Goal: Information Seeking & Learning: Find specific fact

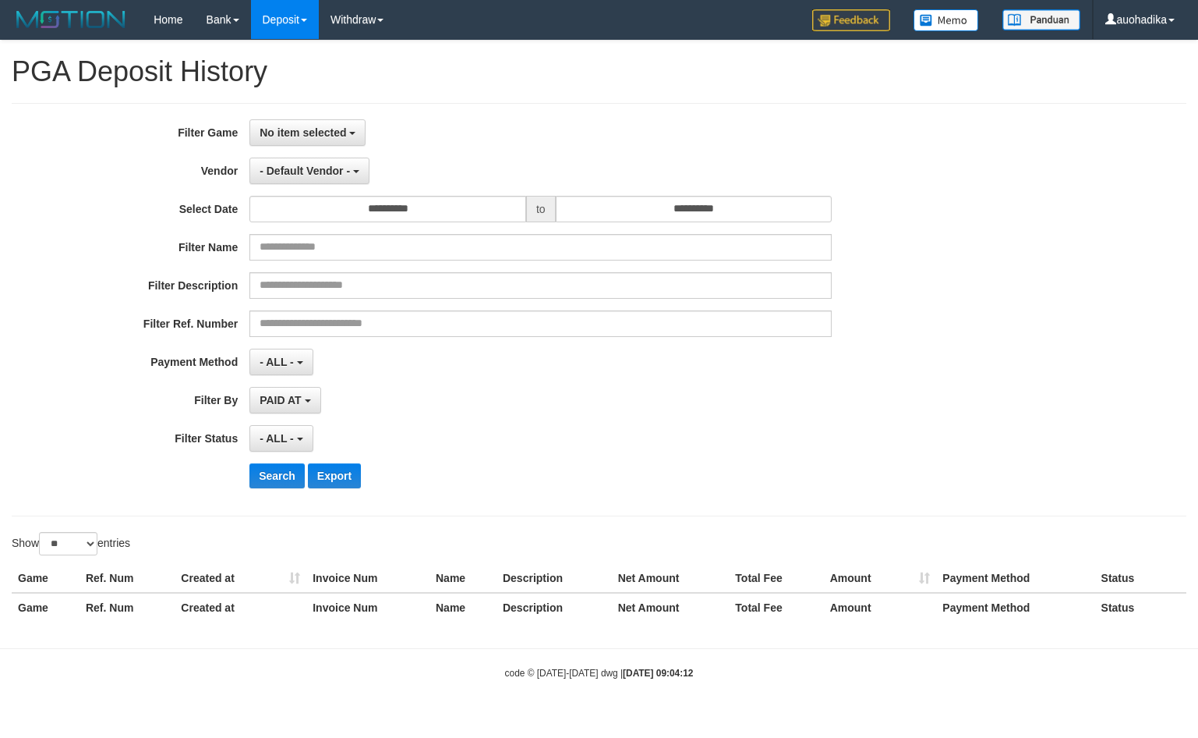
select select
select select "**"
drag, startPoint x: 314, startPoint y: 137, endPoint x: 324, endPoint y: 176, distance: 40.1
click at [313, 136] on span "No item selected" at bounding box center [303, 132] width 87 height 12
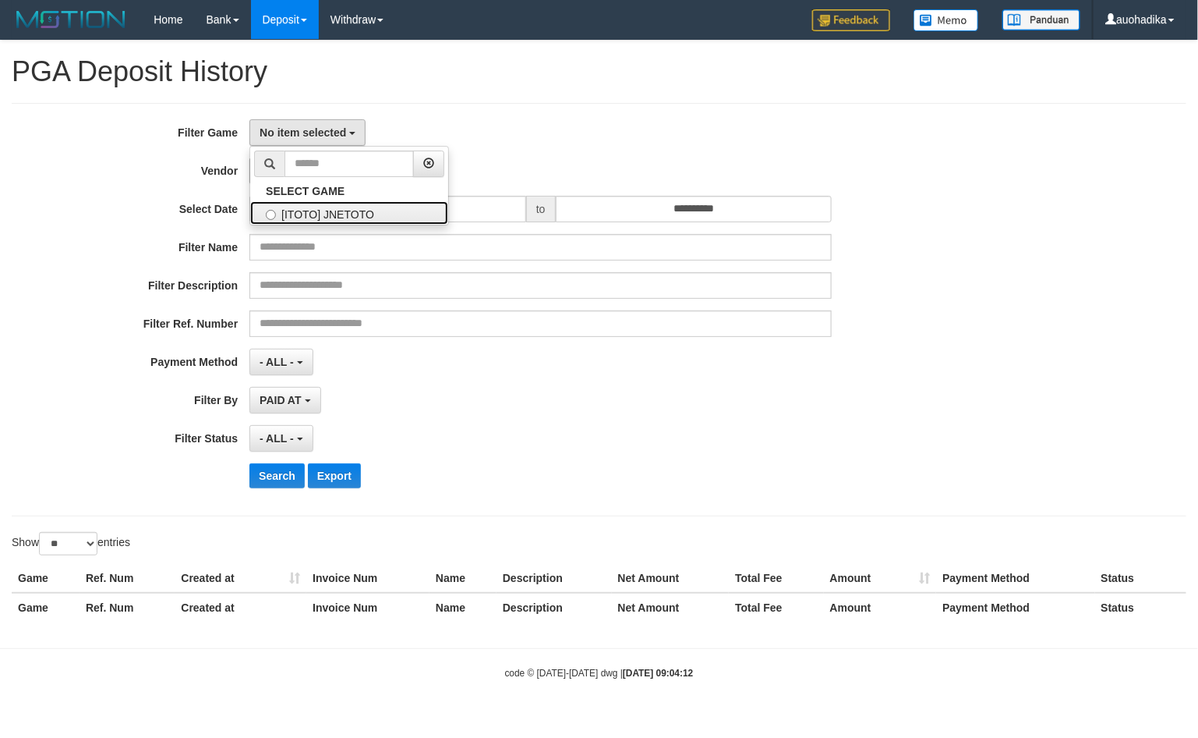
drag, startPoint x: 326, startPoint y: 217, endPoint x: 314, endPoint y: 184, distance: 34.8
click at [326, 218] on label "[ITOTO] JNETOTO" at bounding box center [349, 212] width 198 height 23
select select "***"
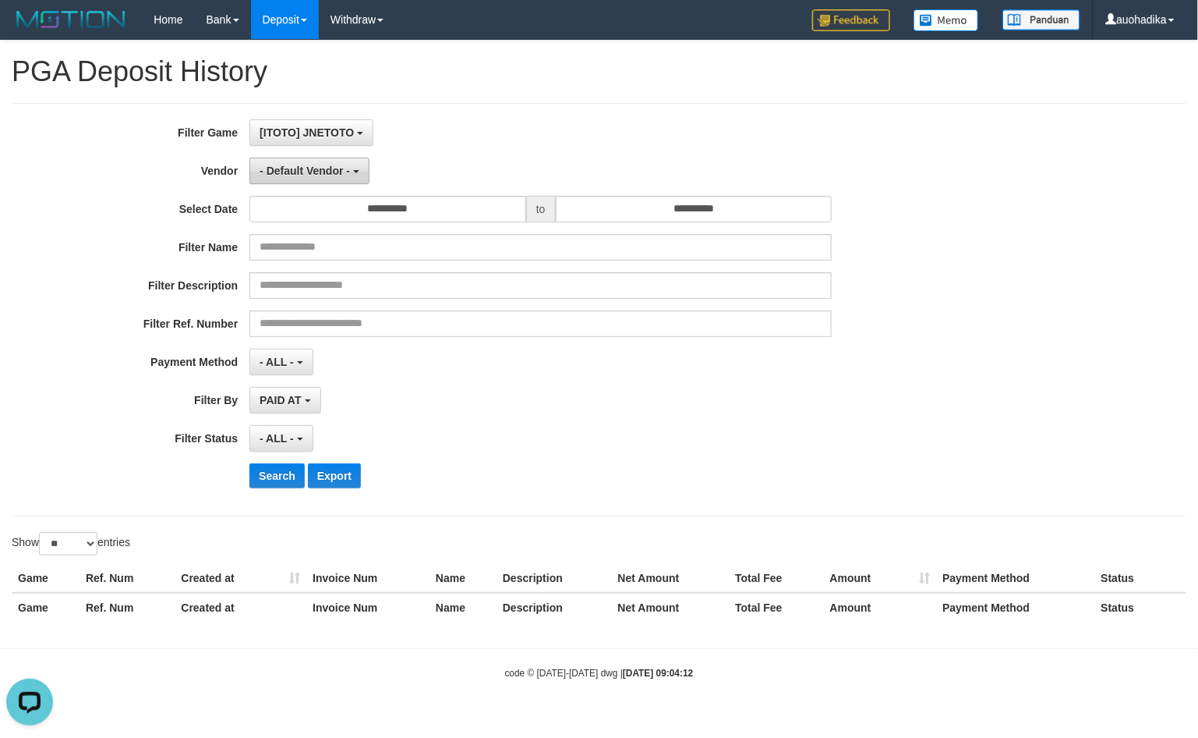
click at [310, 169] on span "- Default Vendor -" at bounding box center [305, 171] width 90 height 12
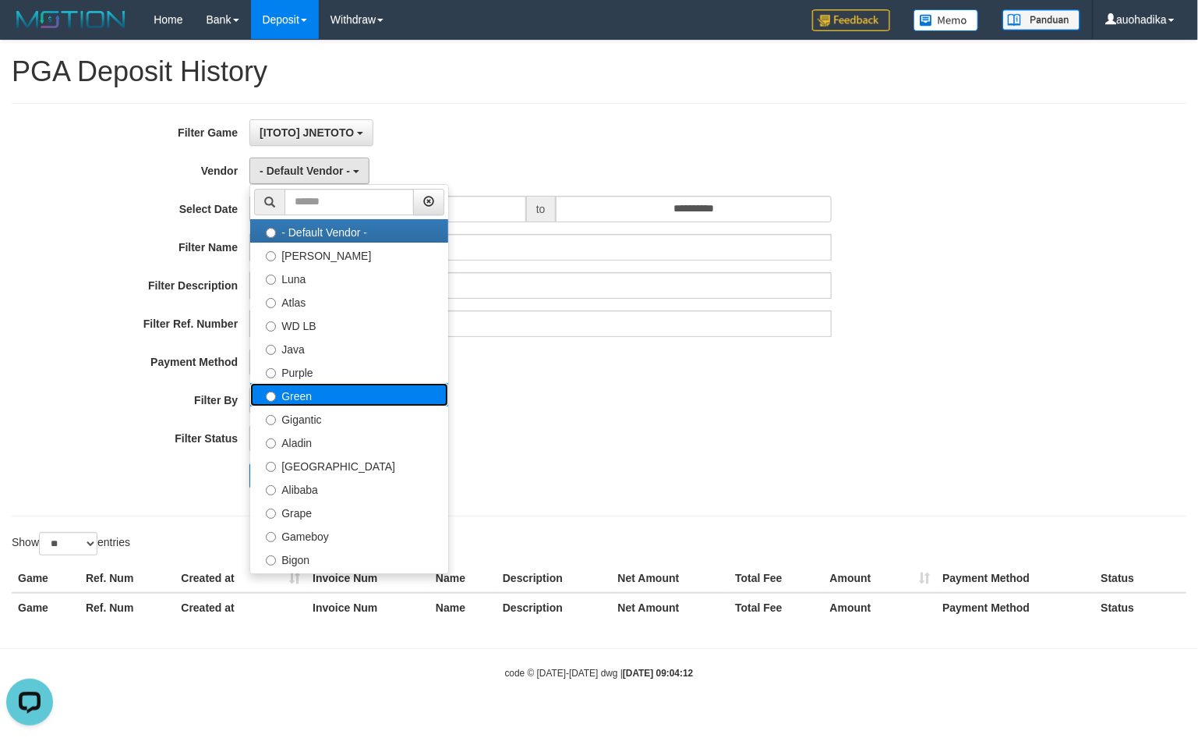
click at [344, 395] on label "Green" at bounding box center [349, 394] width 198 height 23
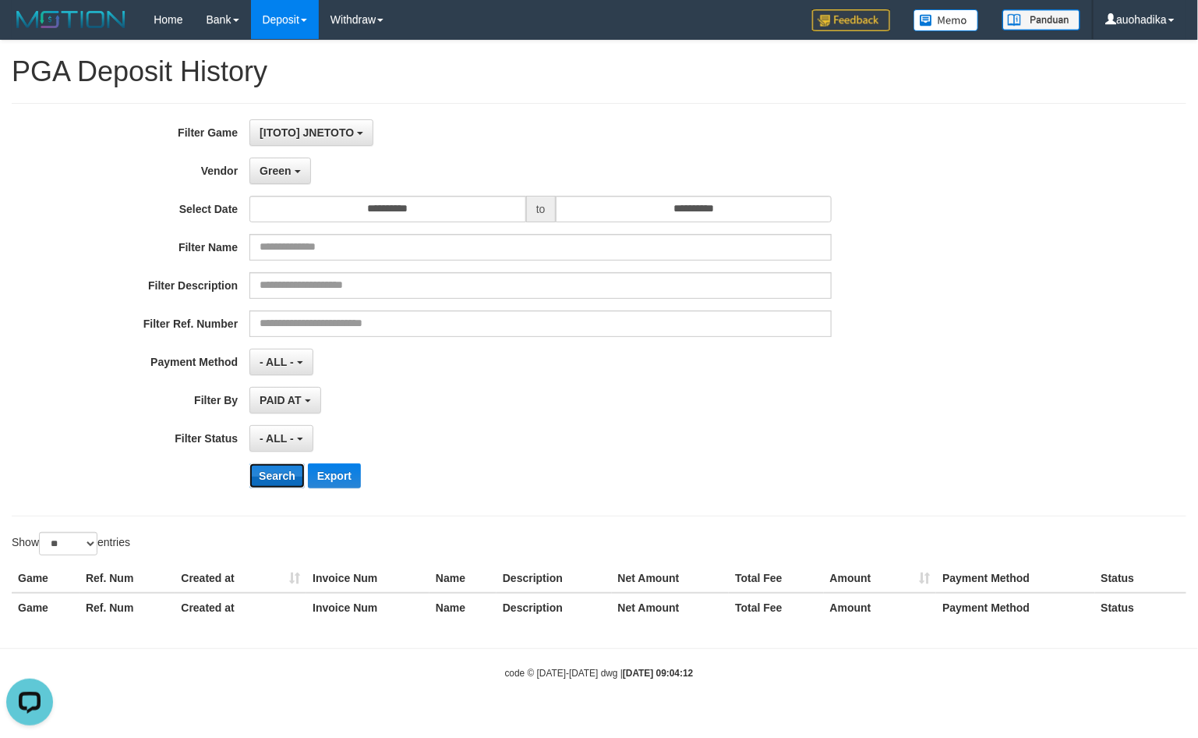
click at [290, 469] on button "Search" at bounding box center [276, 475] width 55 height 25
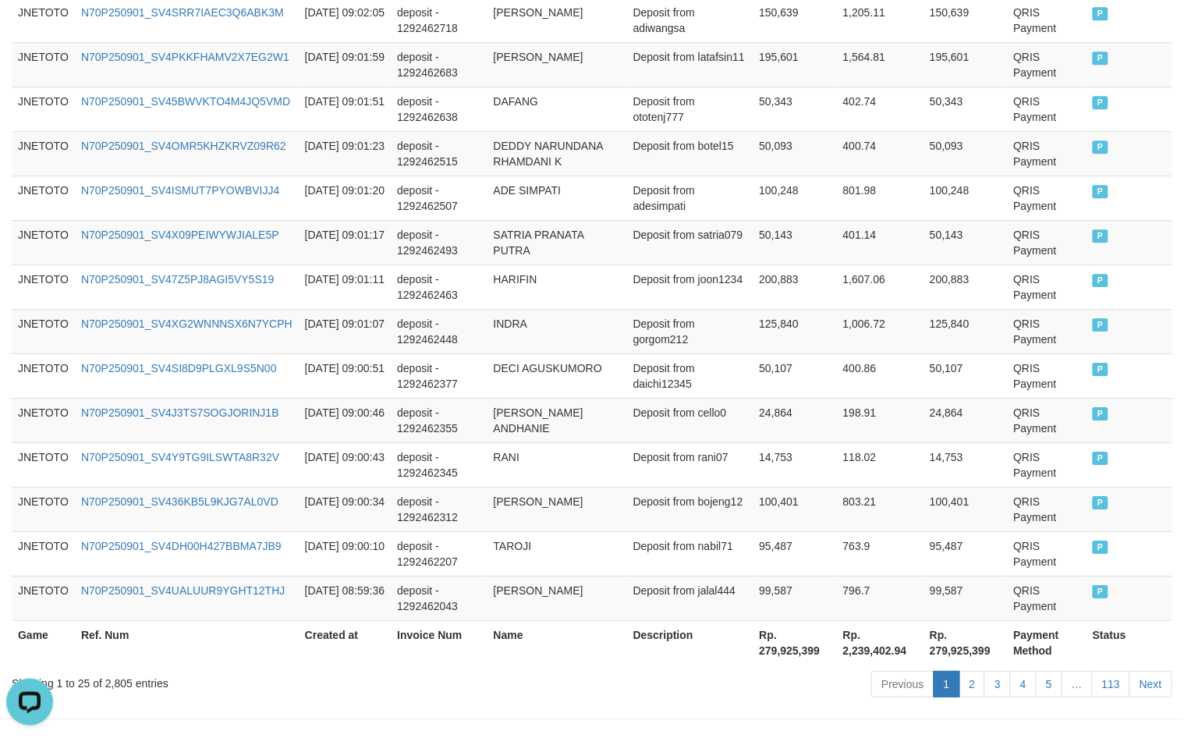
scroll to position [1158, 0]
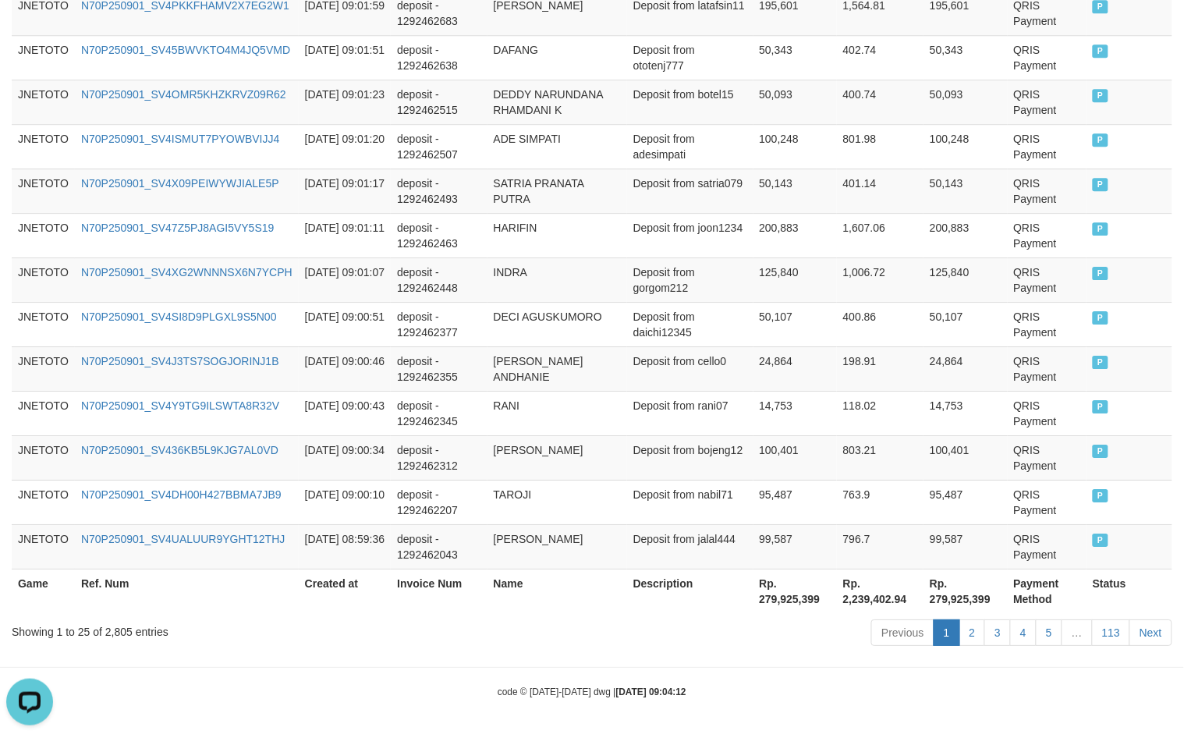
click at [118, 641] on div "Showing 1 to 25 of 2,805 entries Previous 1 2 3 4 5 … 113 Next" at bounding box center [592, 634] width 1184 height 34
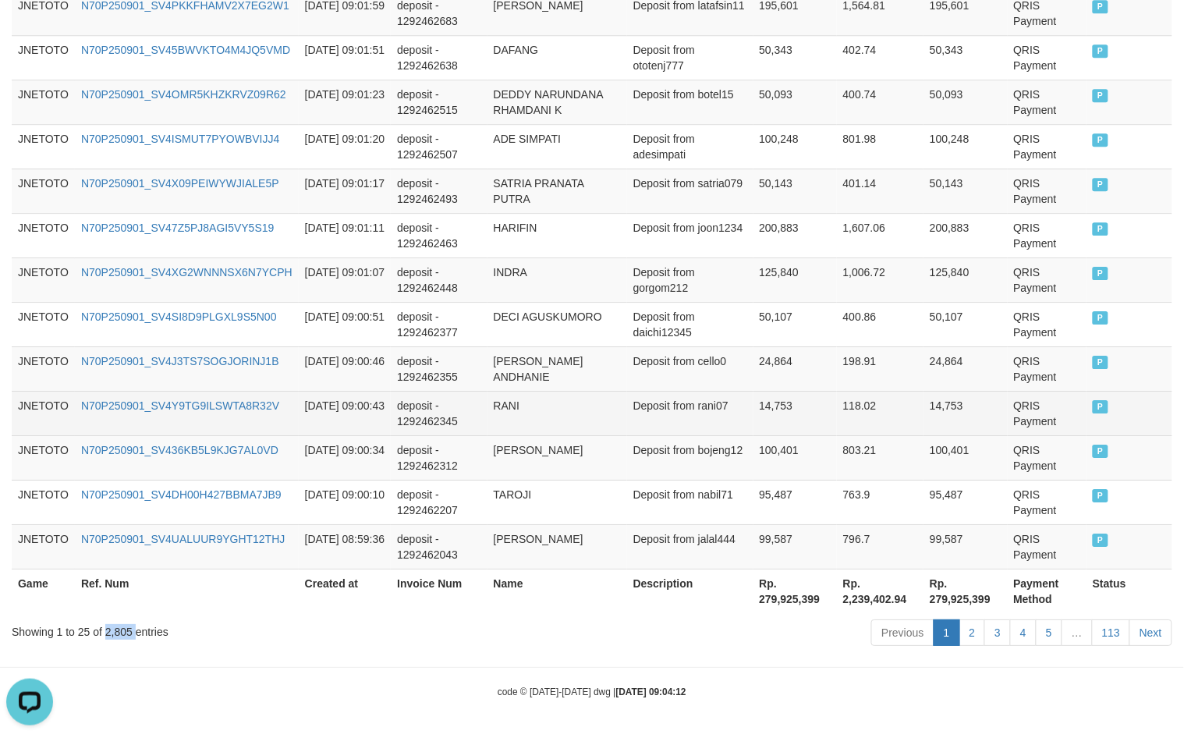
copy div "2,805"
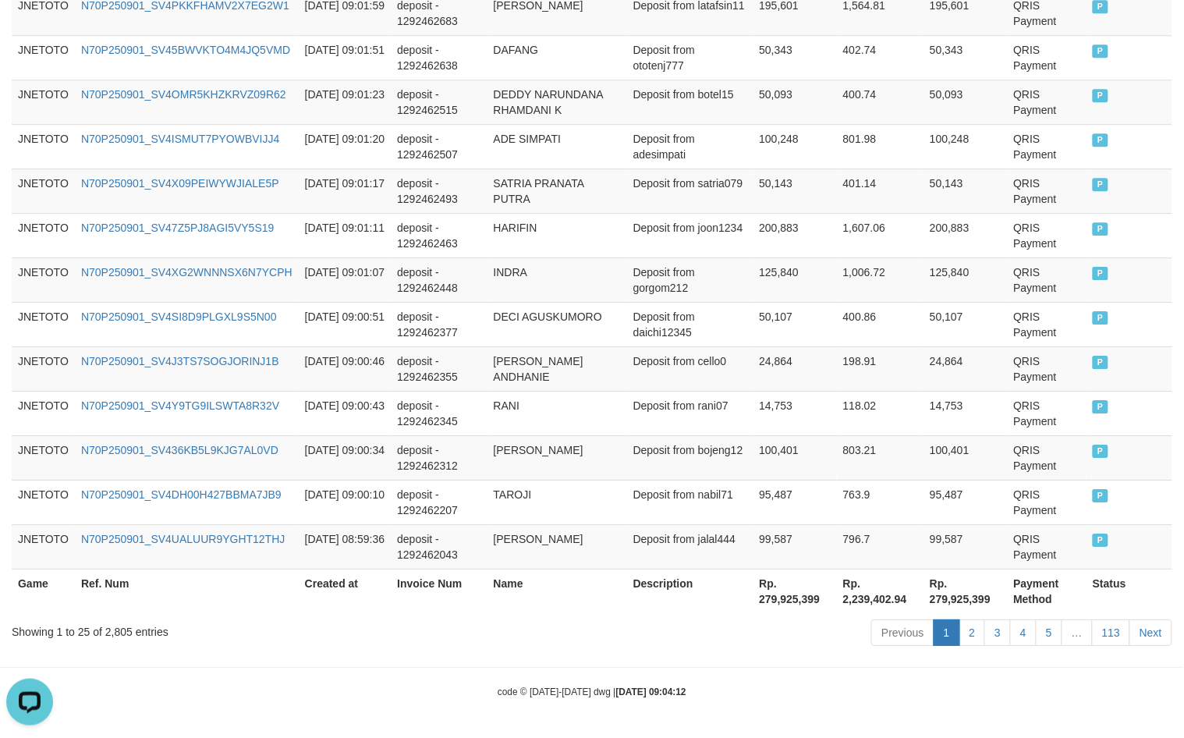
click at [794, 595] on th "Rp. 279,925,399" at bounding box center [794, 590] width 83 height 44
copy th "279,925,399"
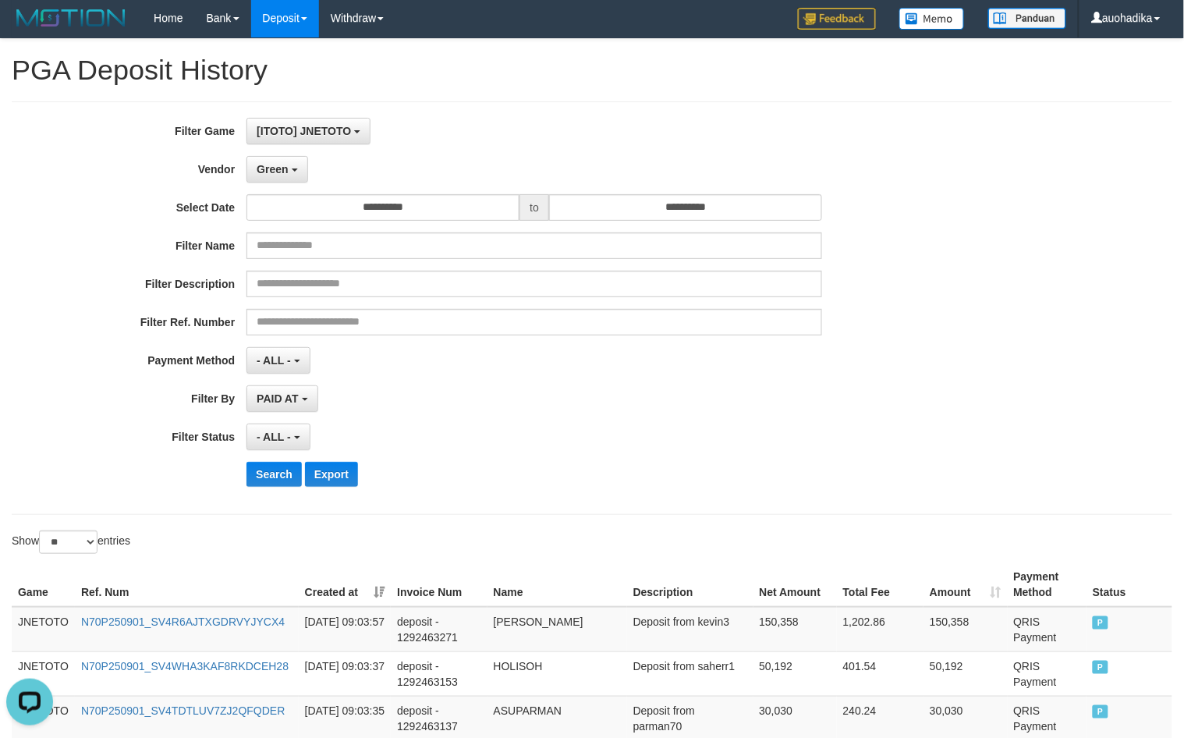
scroll to position [0, 0]
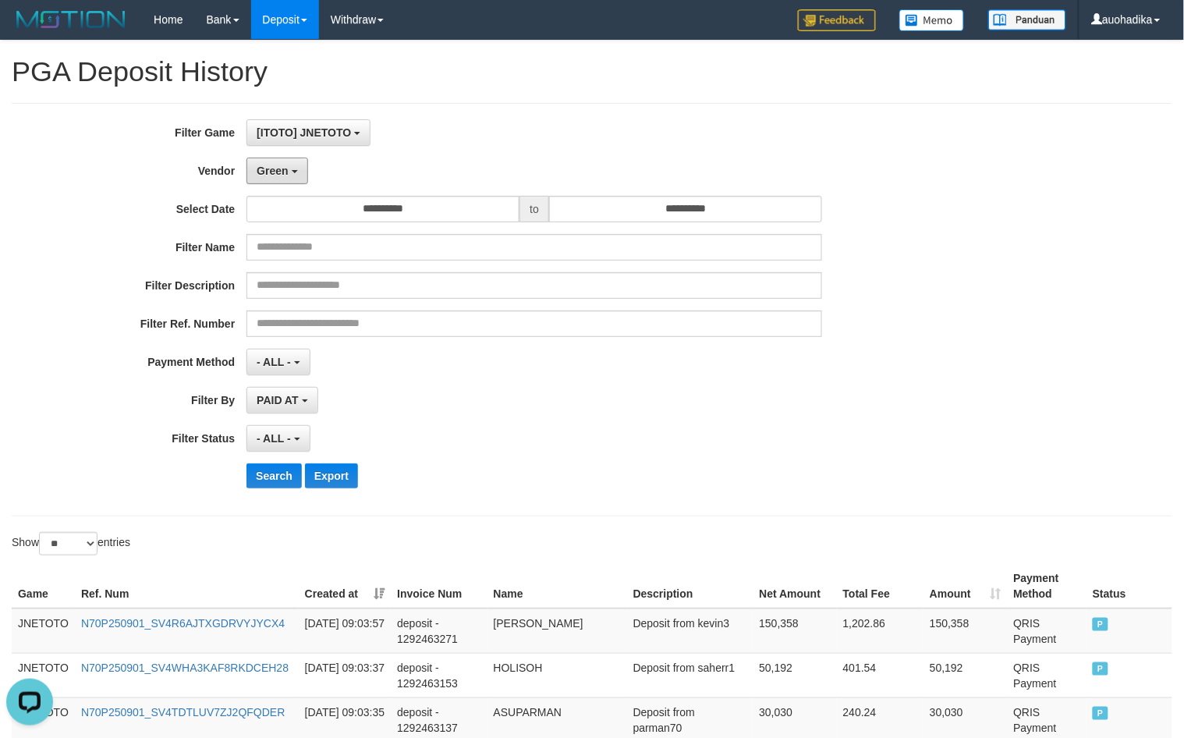
click at [282, 182] on button "Green" at bounding box center [276, 170] width 61 height 27
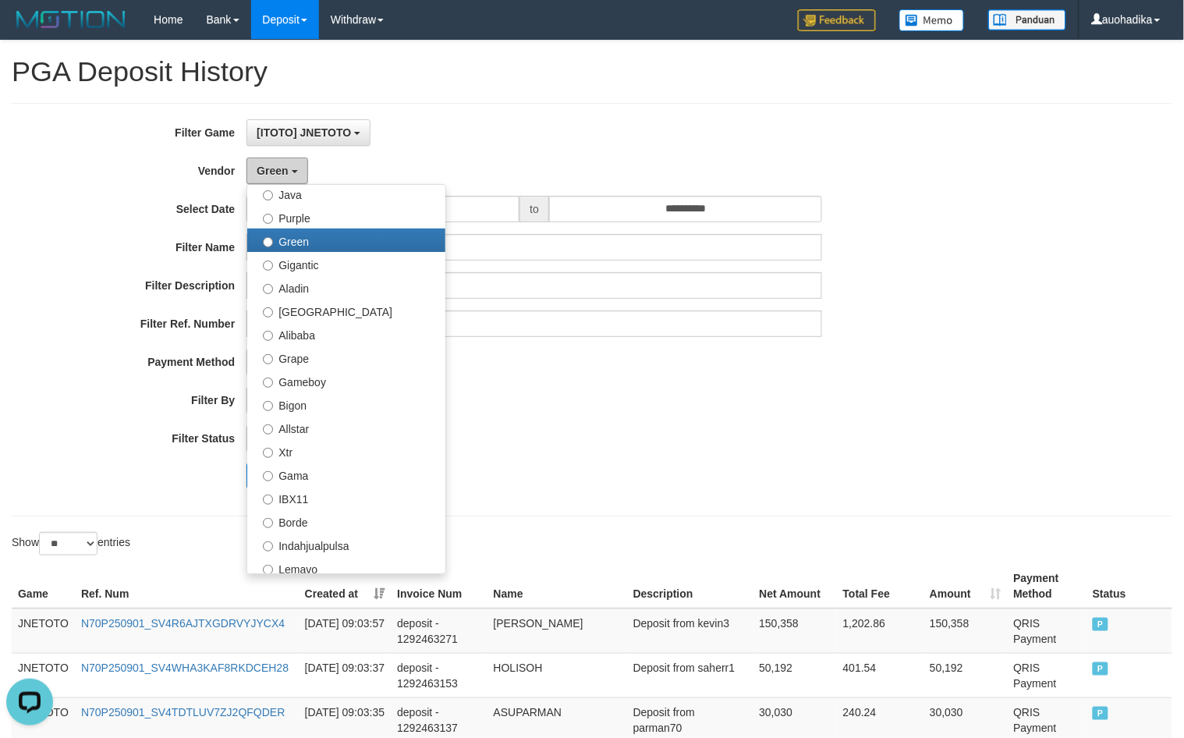
scroll to position [260, 0]
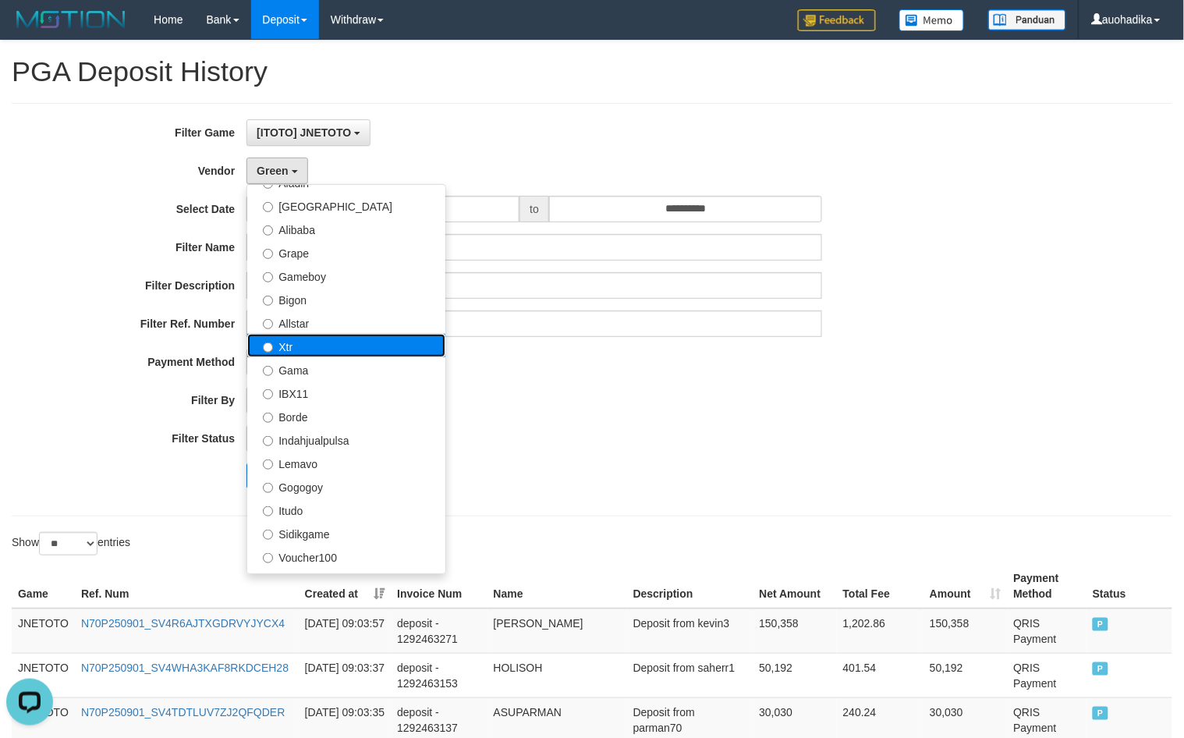
click at [344, 351] on label "Xtr" at bounding box center [346, 345] width 198 height 23
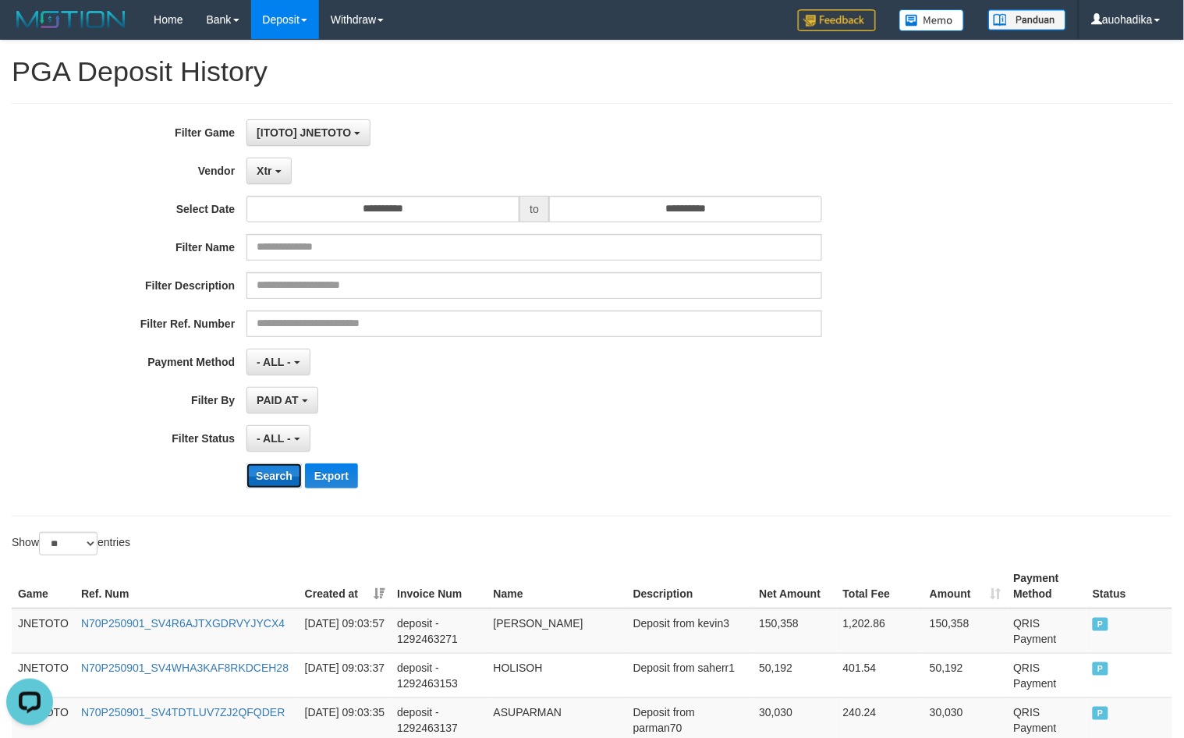
click at [275, 476] on button "Search" at bounding box center [273, 475] width 55 height 25
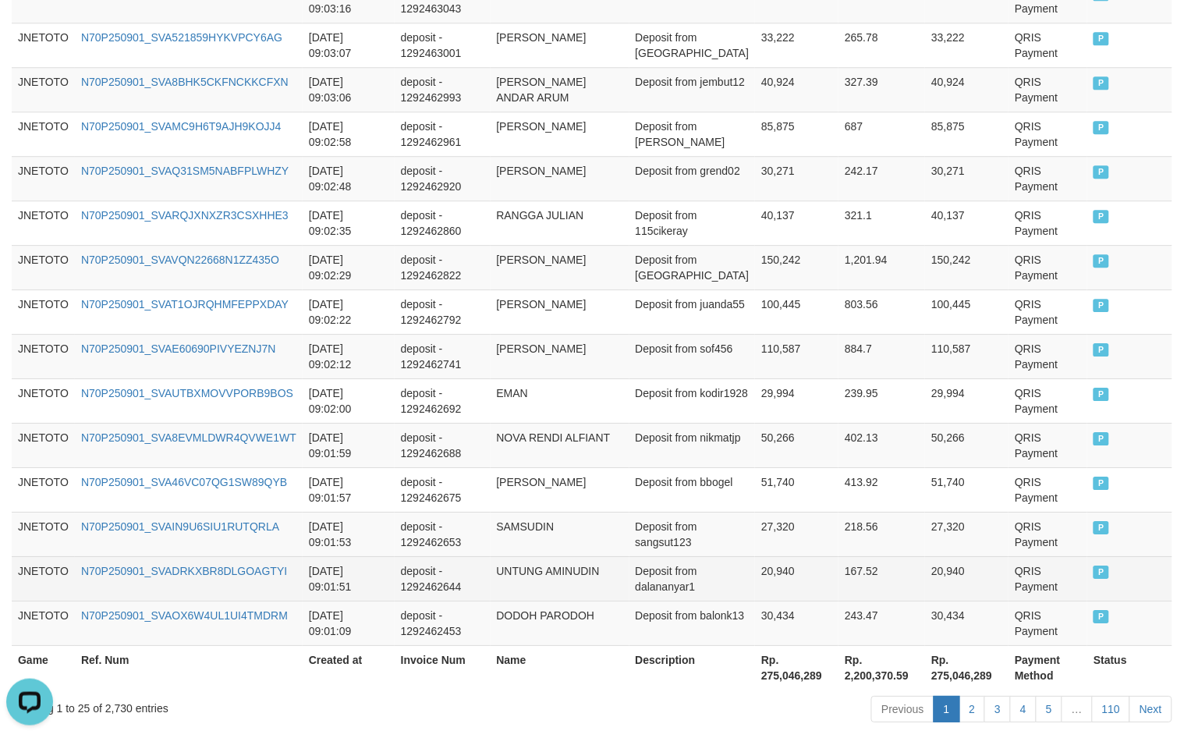
scroll to position [1158, 0]
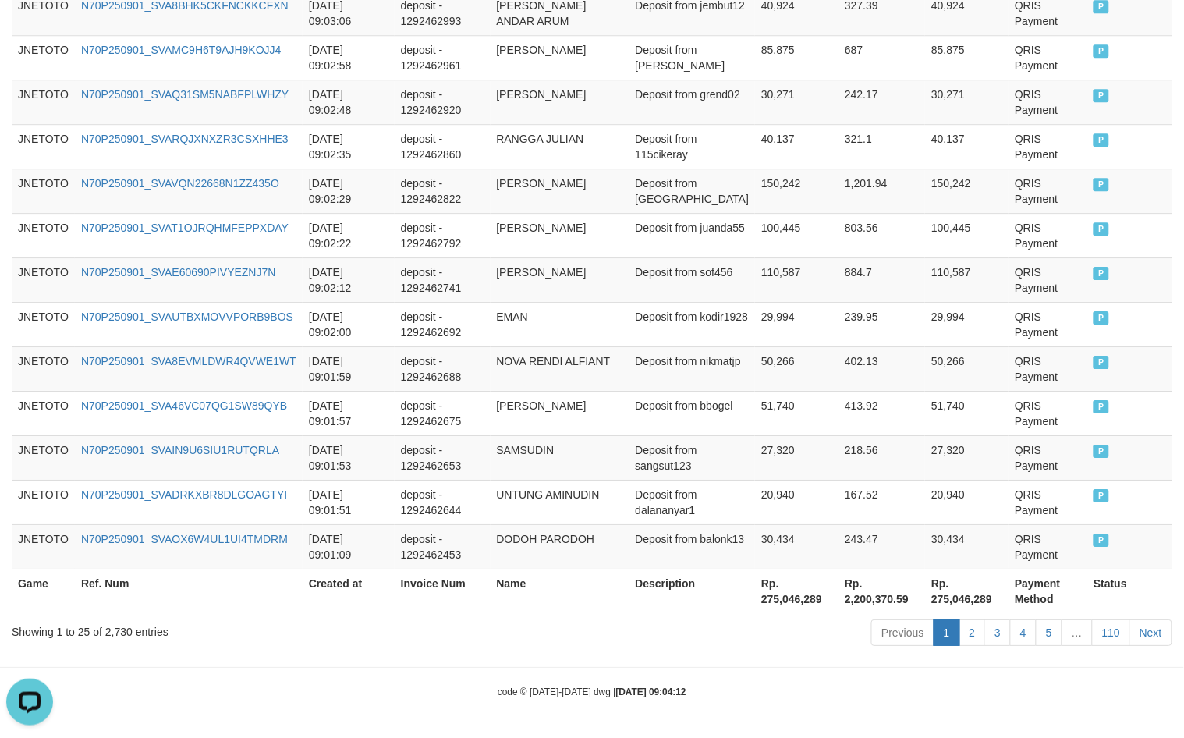
click at [127, 628] on div "Showing 1 to 25 of 2,730 entries" at bounding box center [247, 628] width 470 height 22
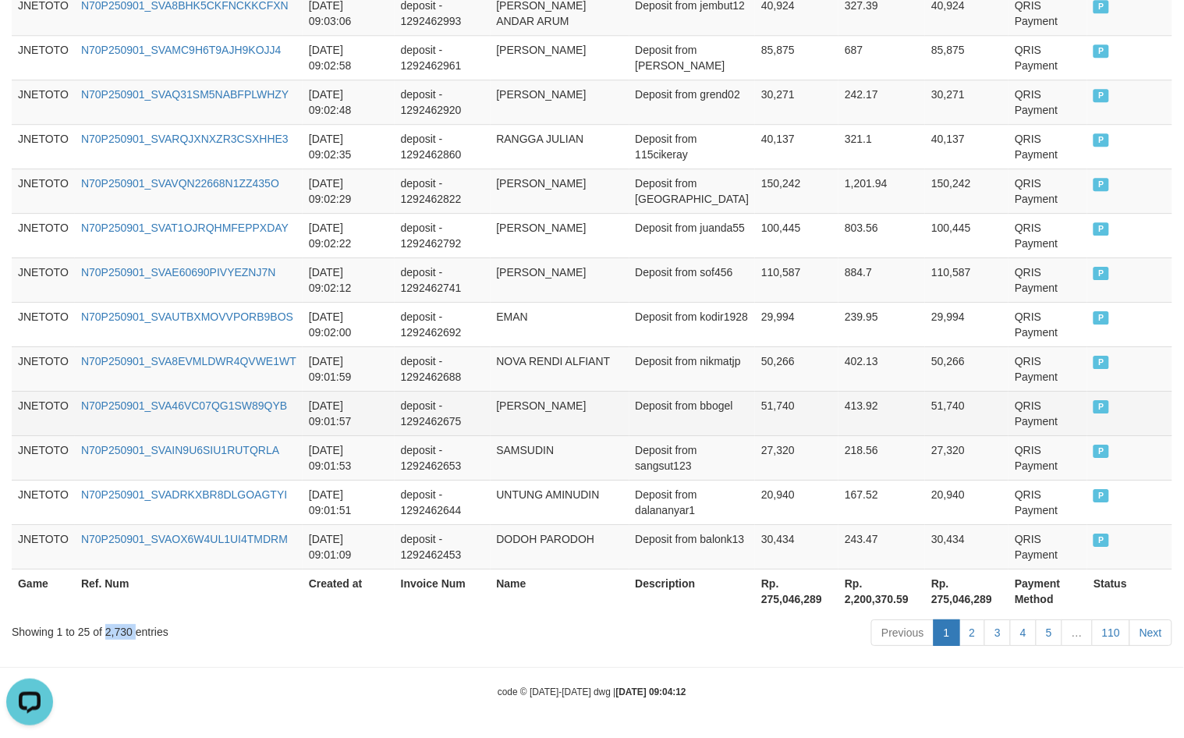
copy div "2,730"
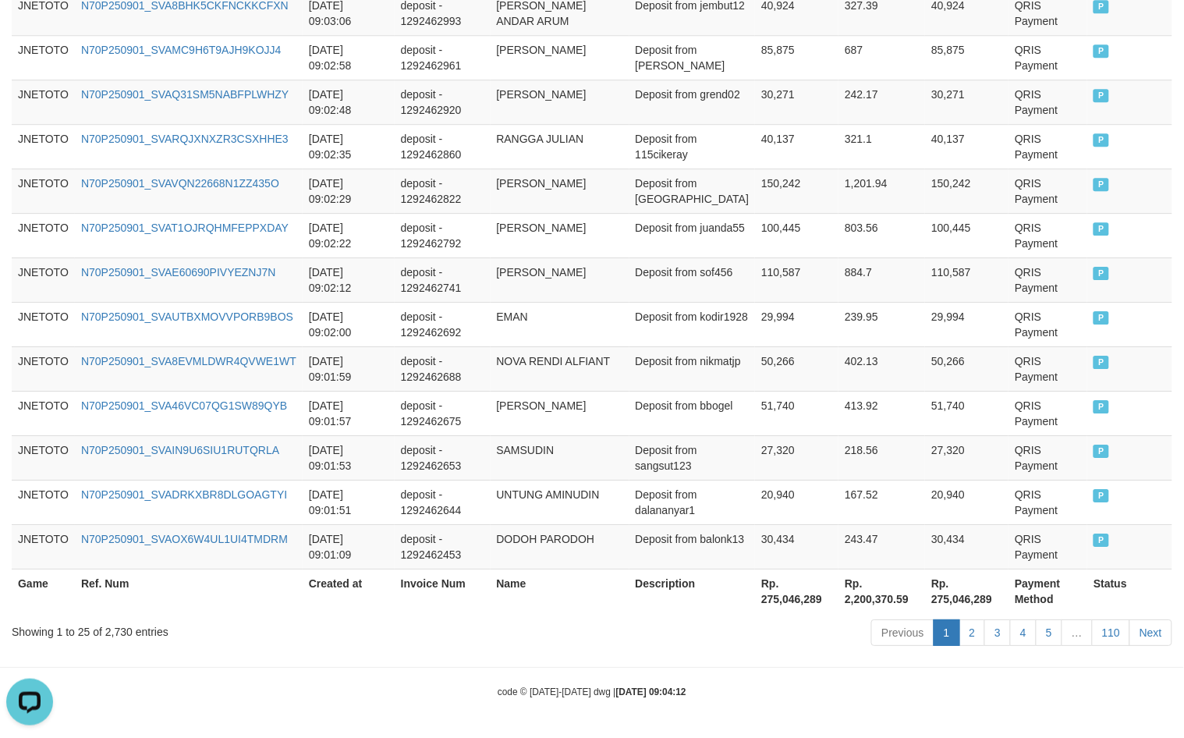
click at [786, 604] on th "Rp. 275,046,289" at bounding box center [796, 590] width 83 height 44
copy th "275,046,289"
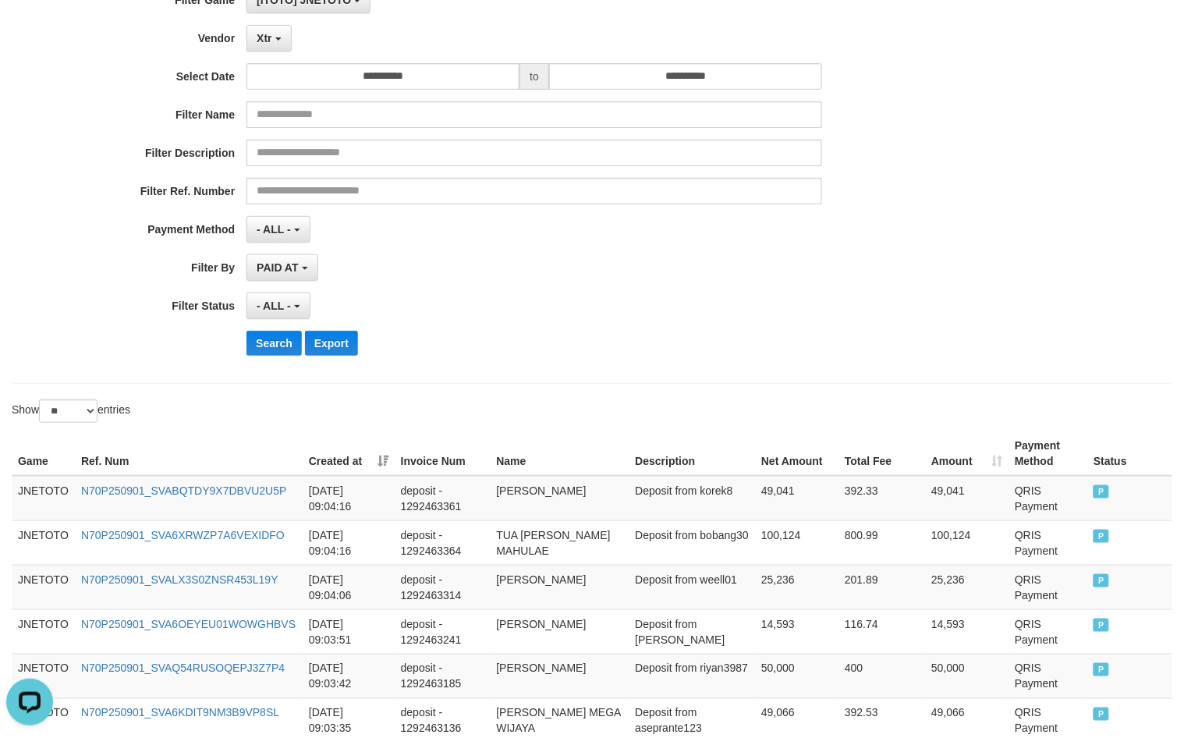
scroll to position [0, 0]
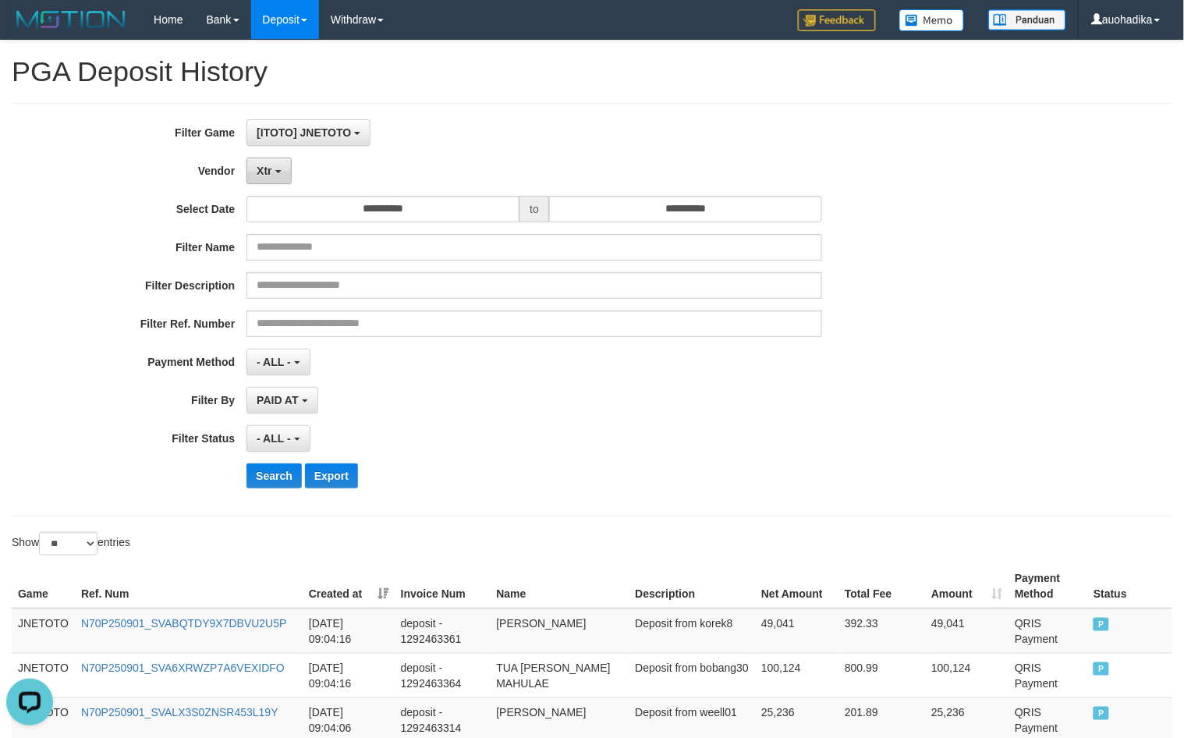
click at [271, 172] on span "Xtr" at bounding box center [264, 171] width 15 height 12
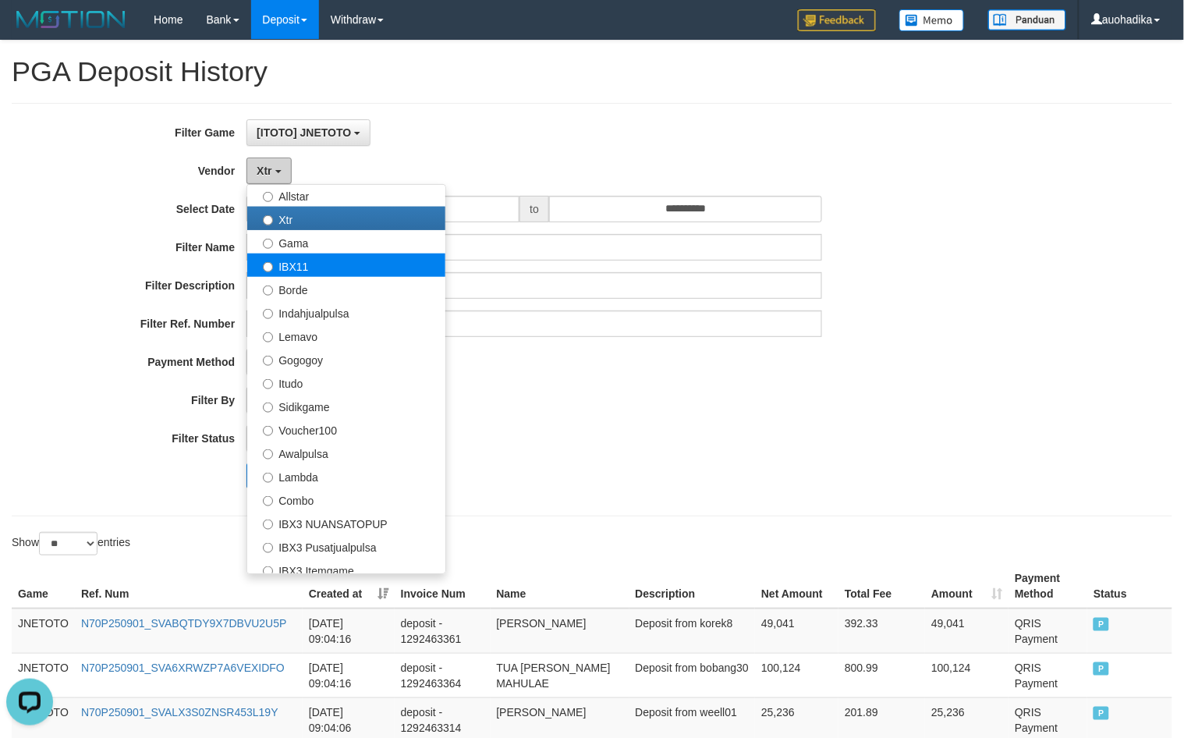
scroll to position [390, 0]
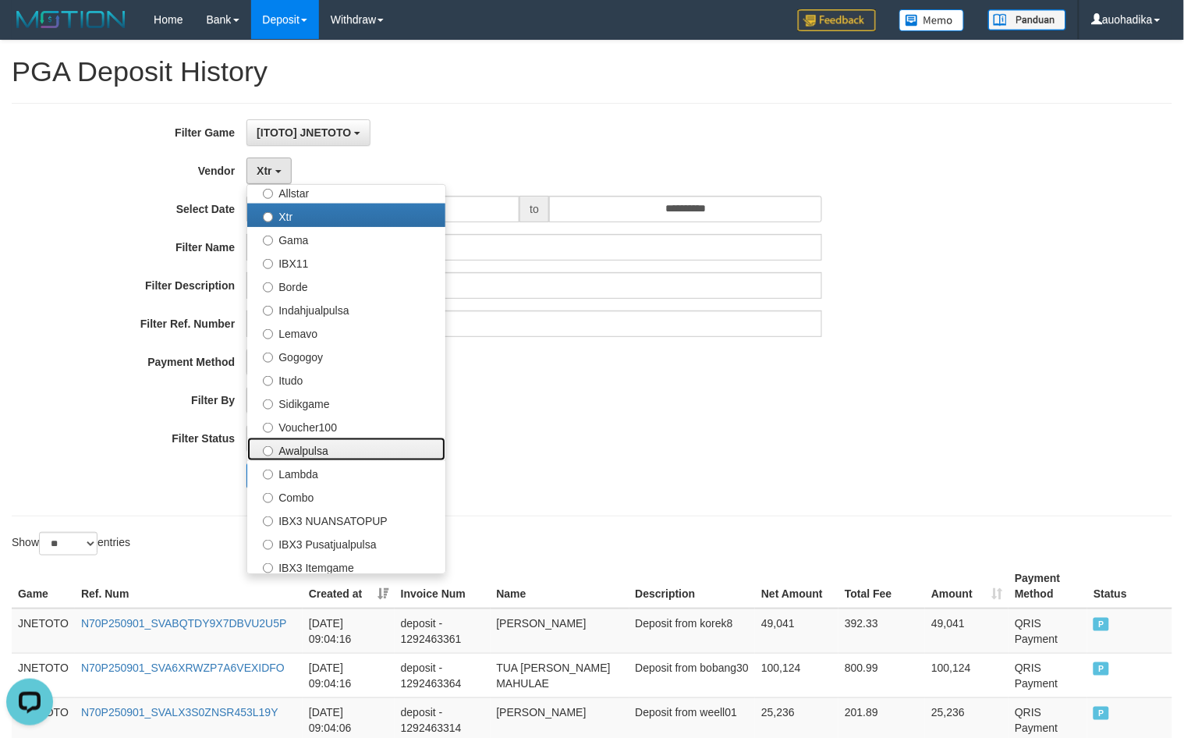
drag, startPoint x: 349, startPoint y: 455, endPoint x: 324, endPoint y: 455, distance: 24.9
click at [348, 455] on label "Awalpulsa" at bounding box center [346, 448] width 198 height 23
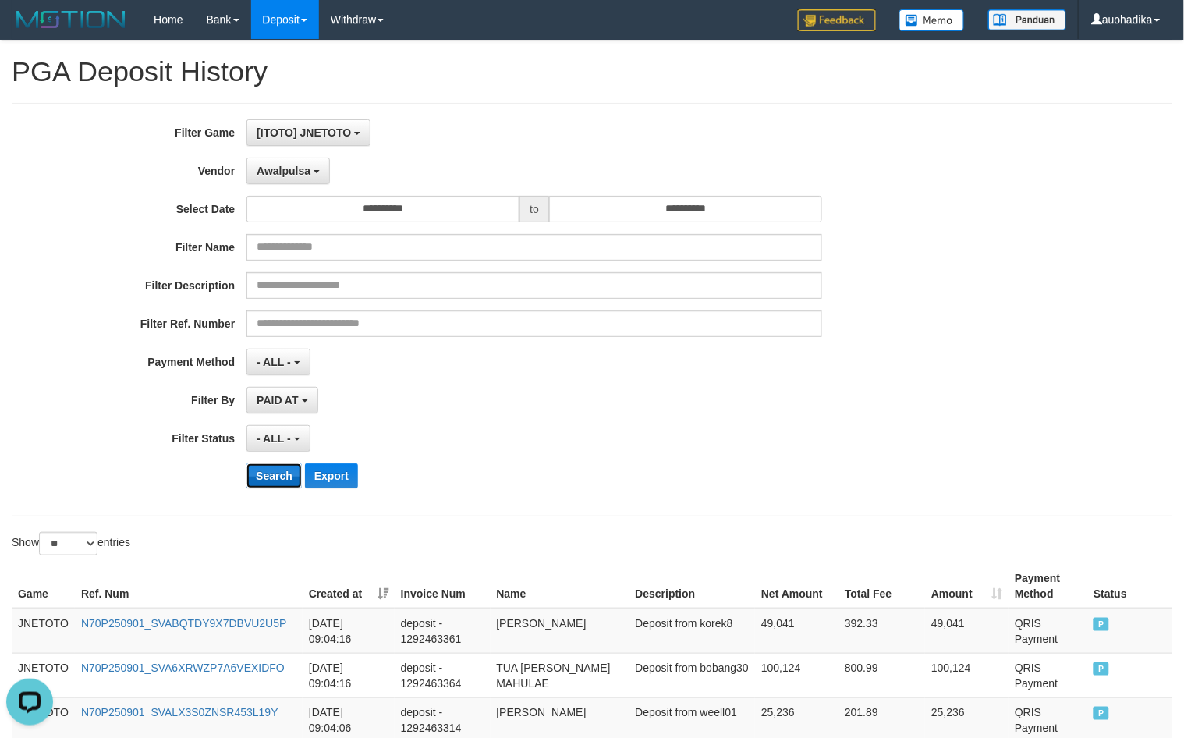
click at [264, 470] on button "Search" at bounding box center [273, 475] width 55 height 25
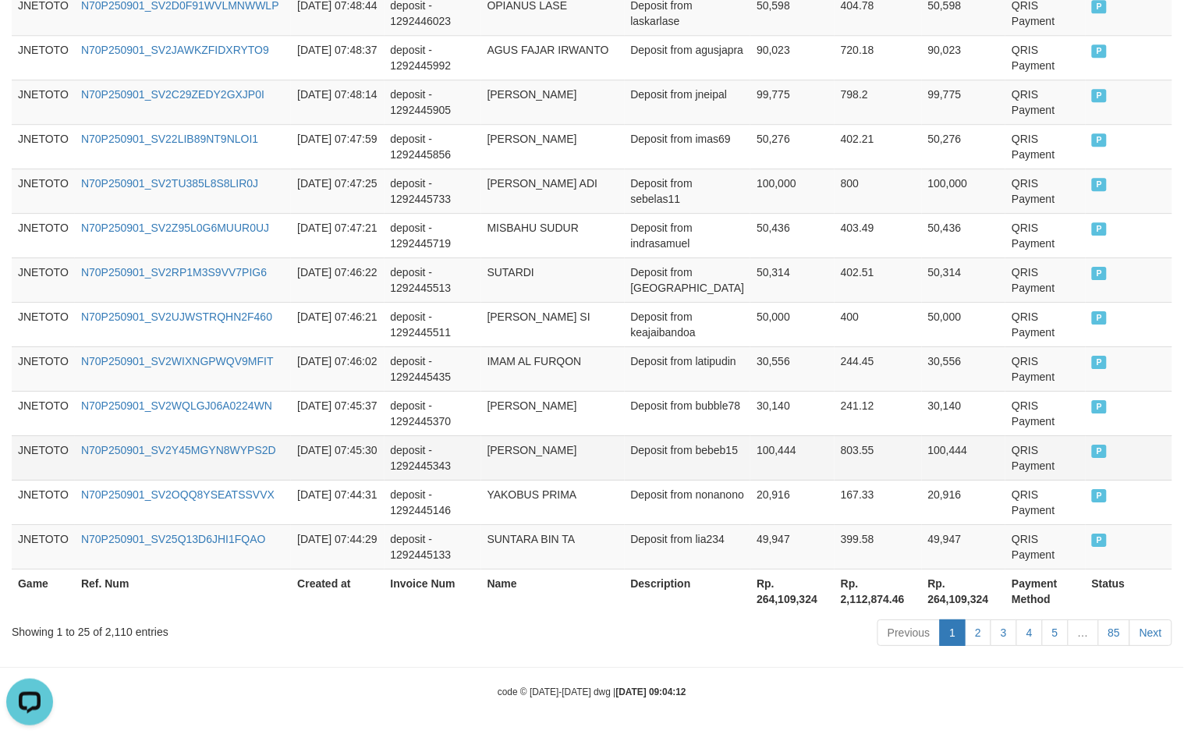
scroll to position [1158, 0]
click at [115, 639] on div "Showing 1 to 25 of 2,110 entries Previous 1 2 3 4 5 … 85 Next" at bounding box center [592, 634] width 1184 height 34
copy div "2,110"
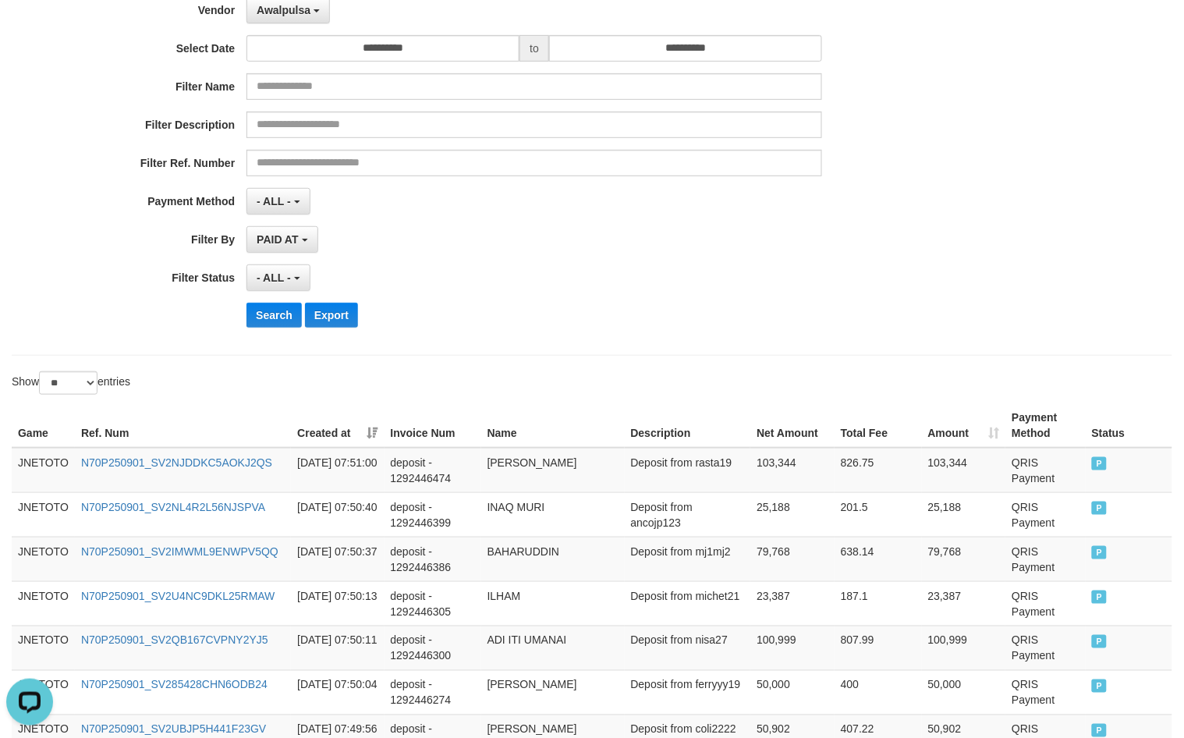
scroll to position [0, 0]
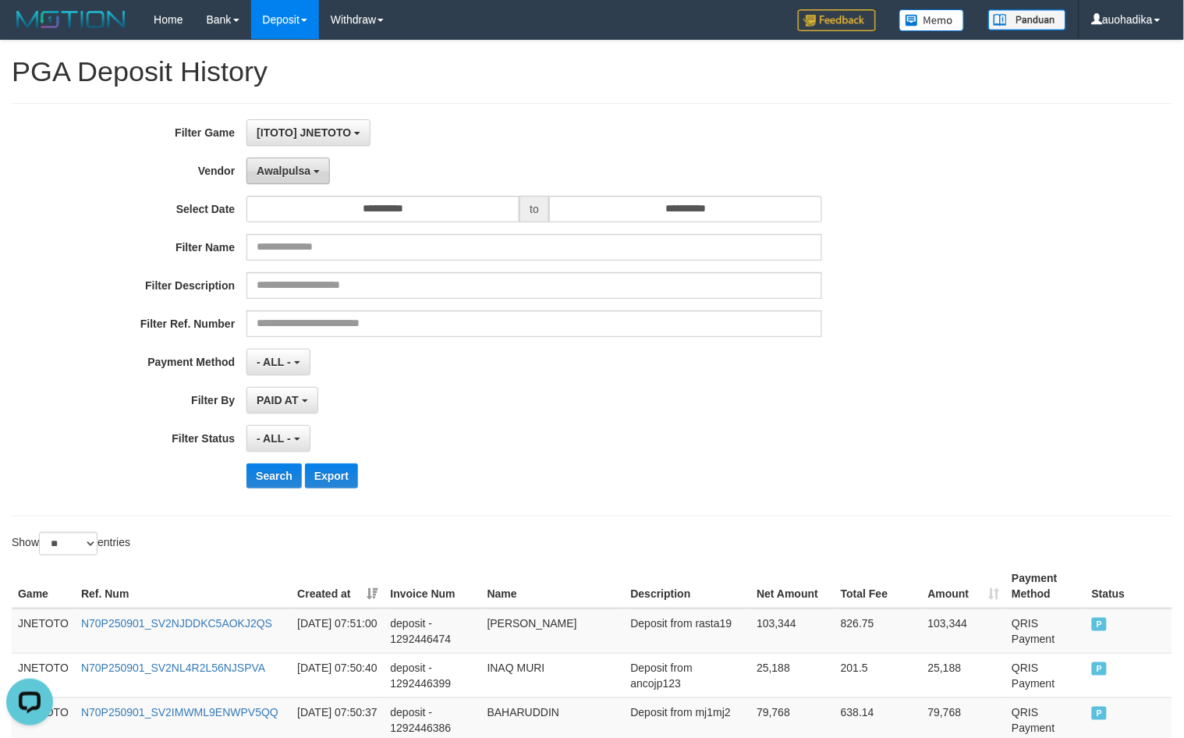
click at [271, 172] on span "Awalpulsa" at bounding box center [284, 171] width 54 height 12
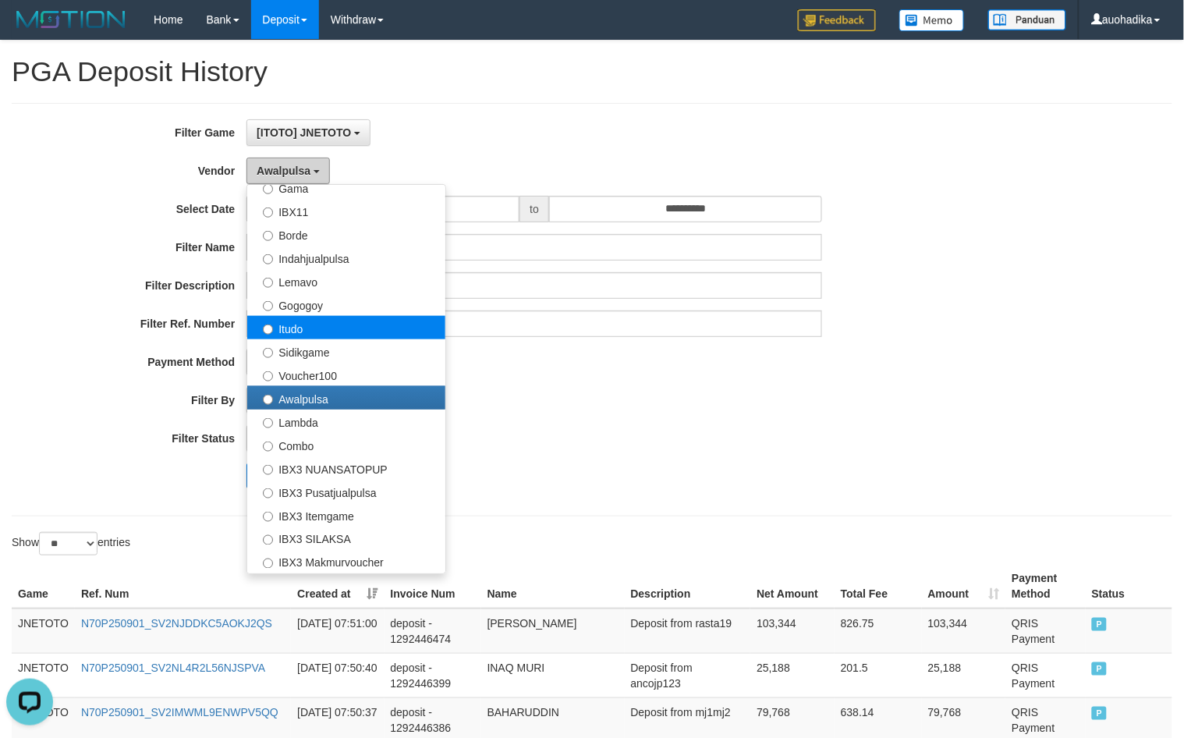
scroll to position [511, 0]
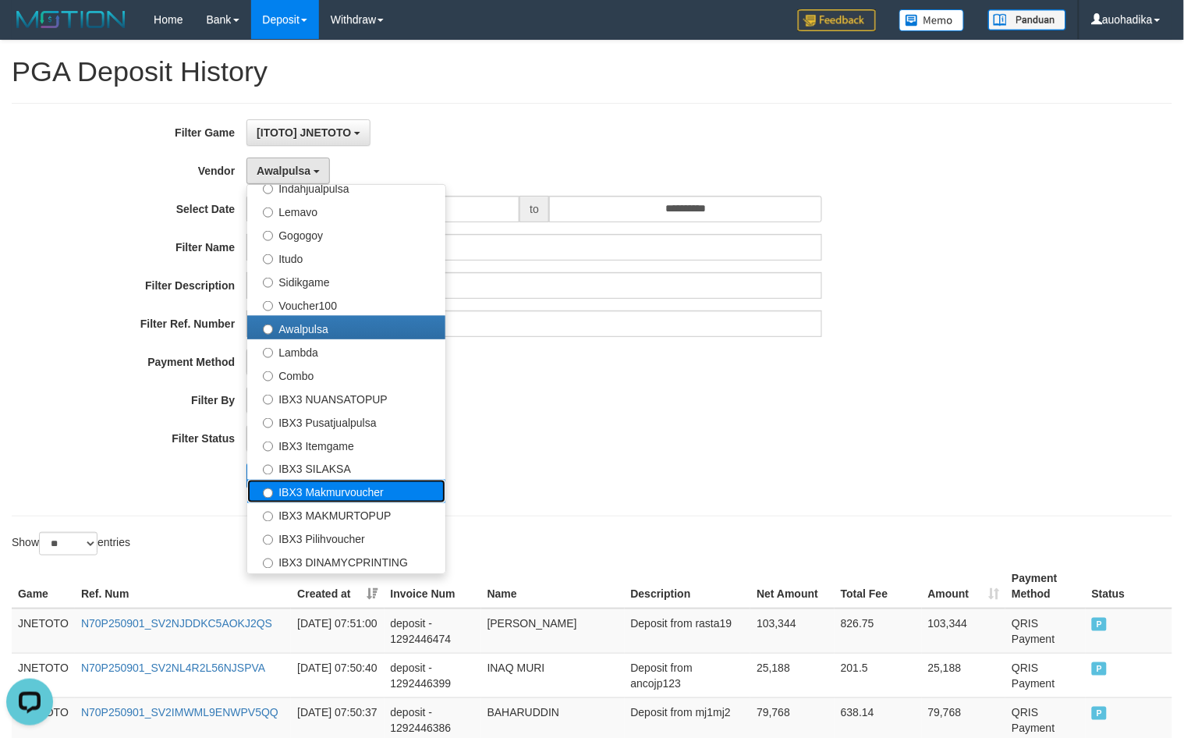
click at [402, 492] on label "IBX3 Makmurvoucher" at bounding box center [346, 490] width 198 height 23
select select "**********"
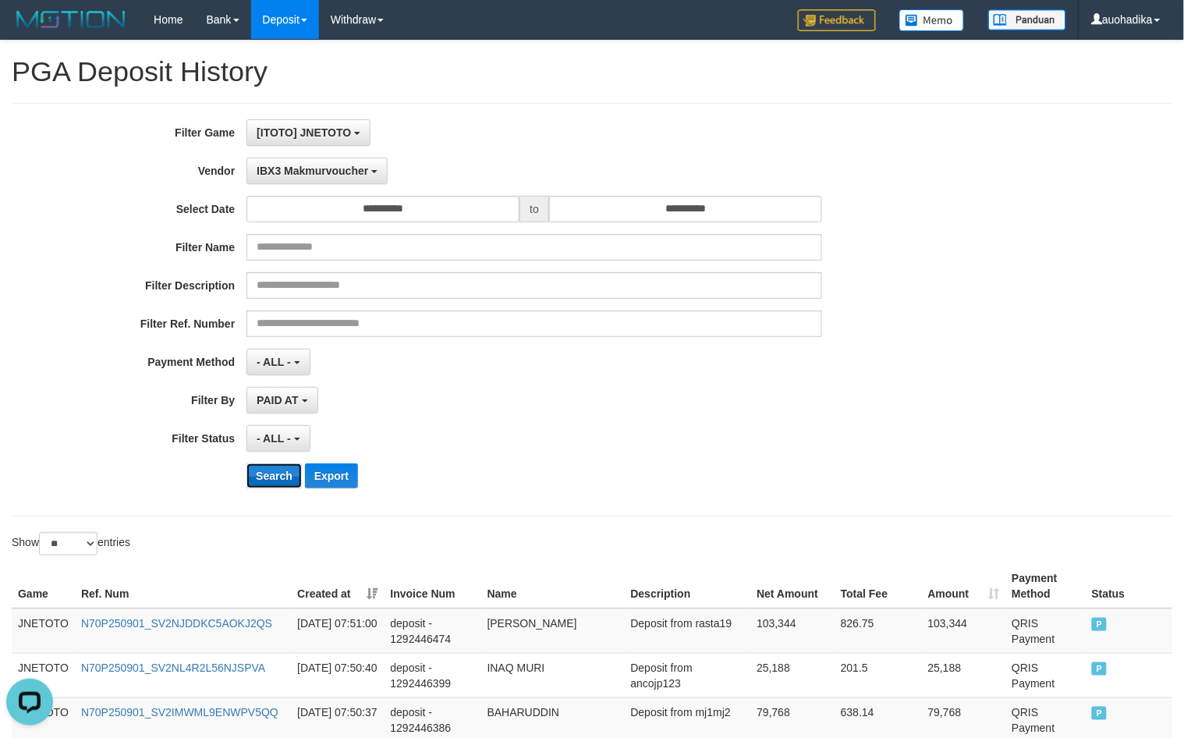
click at [283, 479] on button "Search" at bounding box center [273, 475] width 55 height 25
click at [269, 486] on button "Search" at bounding box center [273, 475] width 55 height 25
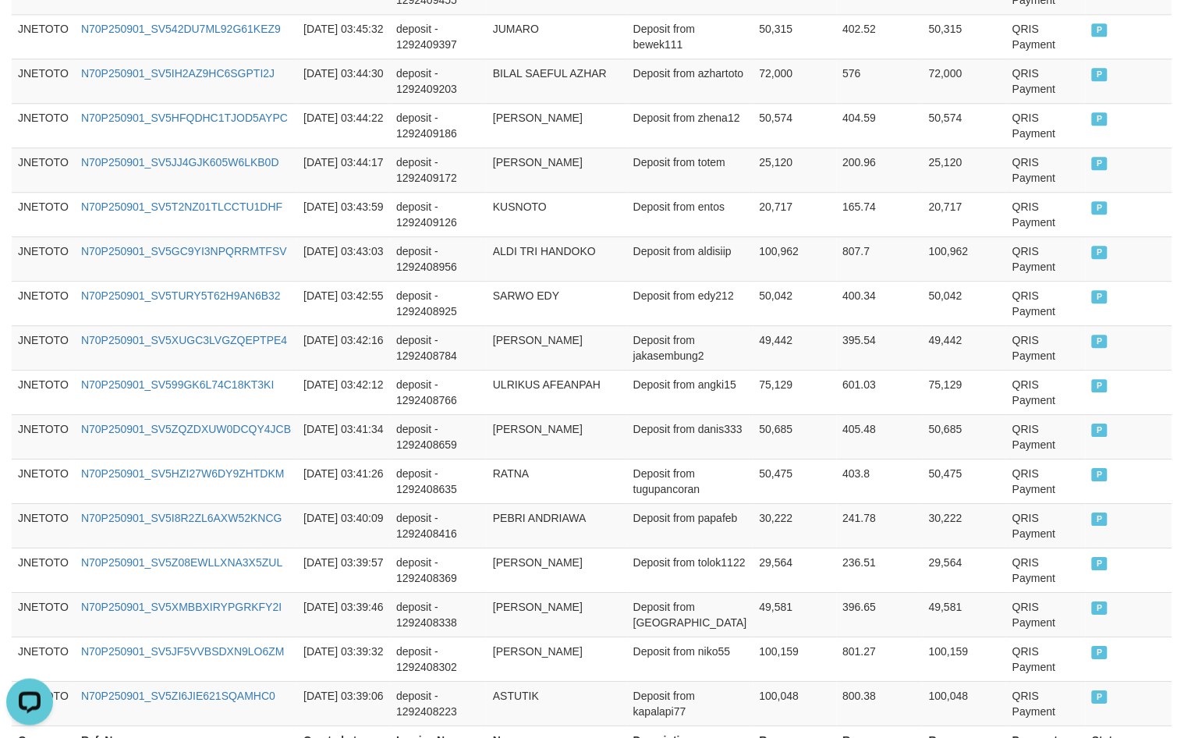
scroll to position [1158, 0]
